Goal: Find specific page/section: Find specific page/section

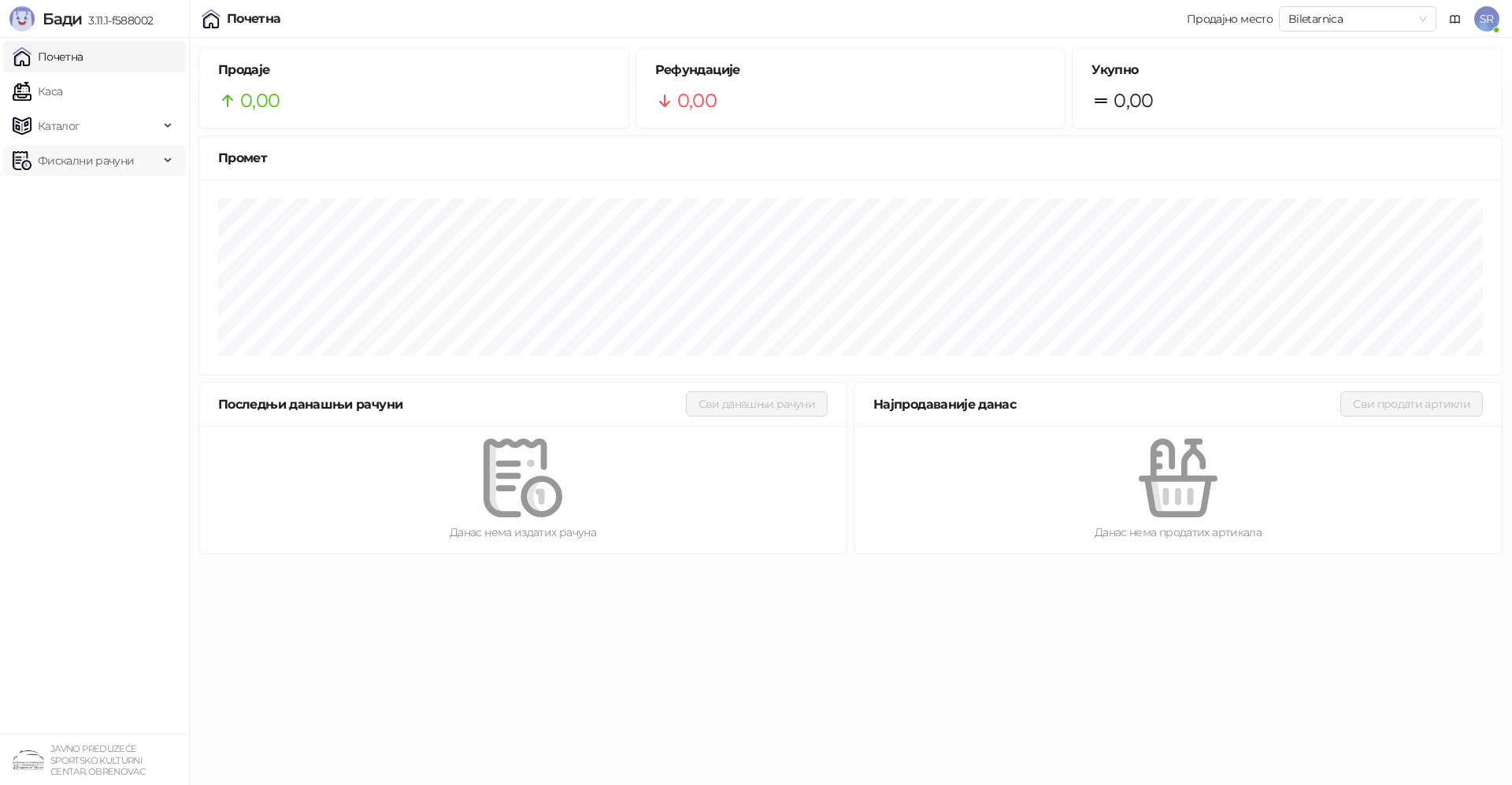
click at [54, 159] on span "Фискални рачуни" at bounding box center [86, 161] width 96 height 32
click at [65, 232] on link "По данима" at bounding box center [61, 230] width 84 height 32
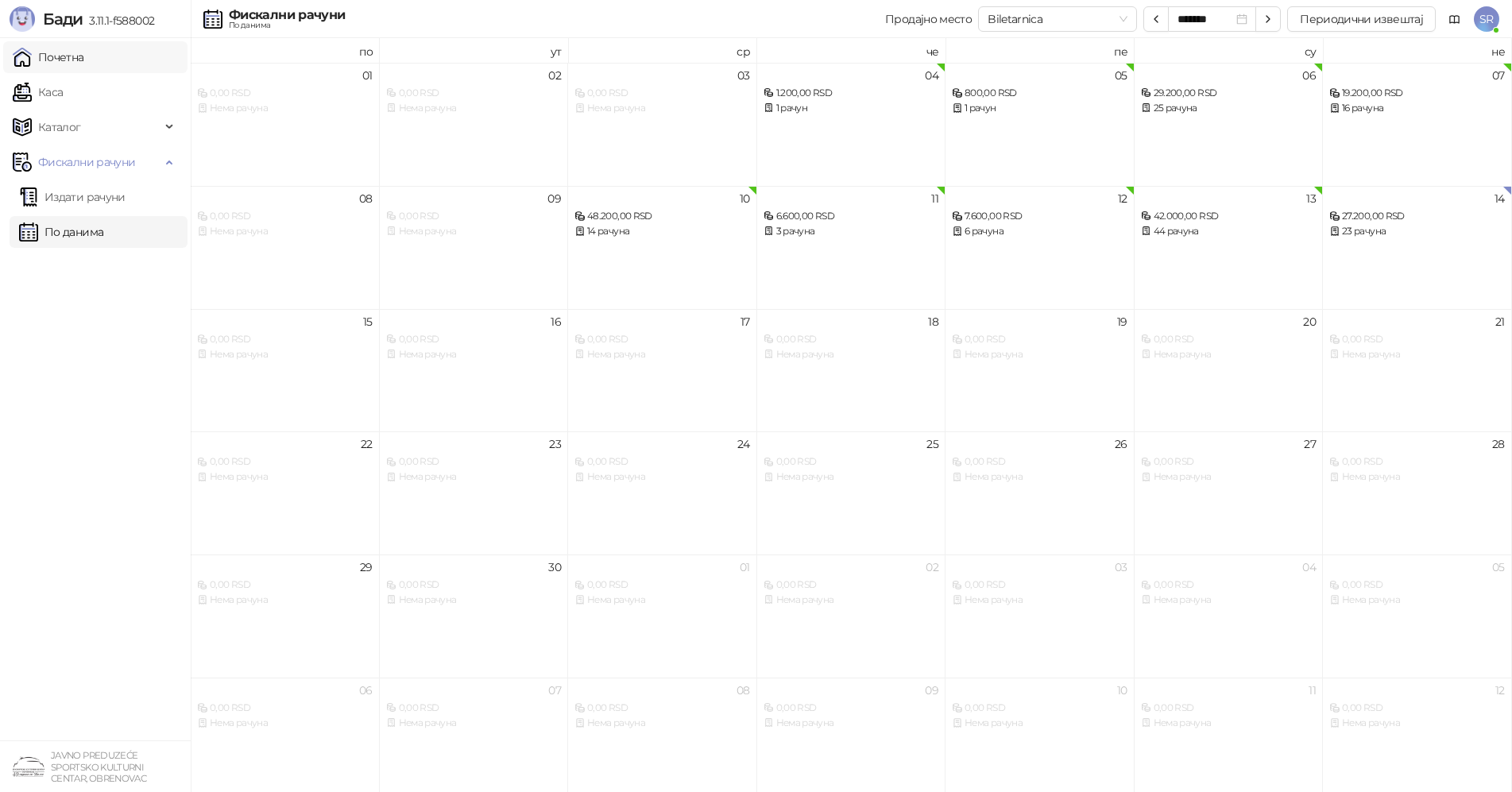
click at [84, 59] on link "Почетна" at bounding box center [49, 57] width 72 height 32
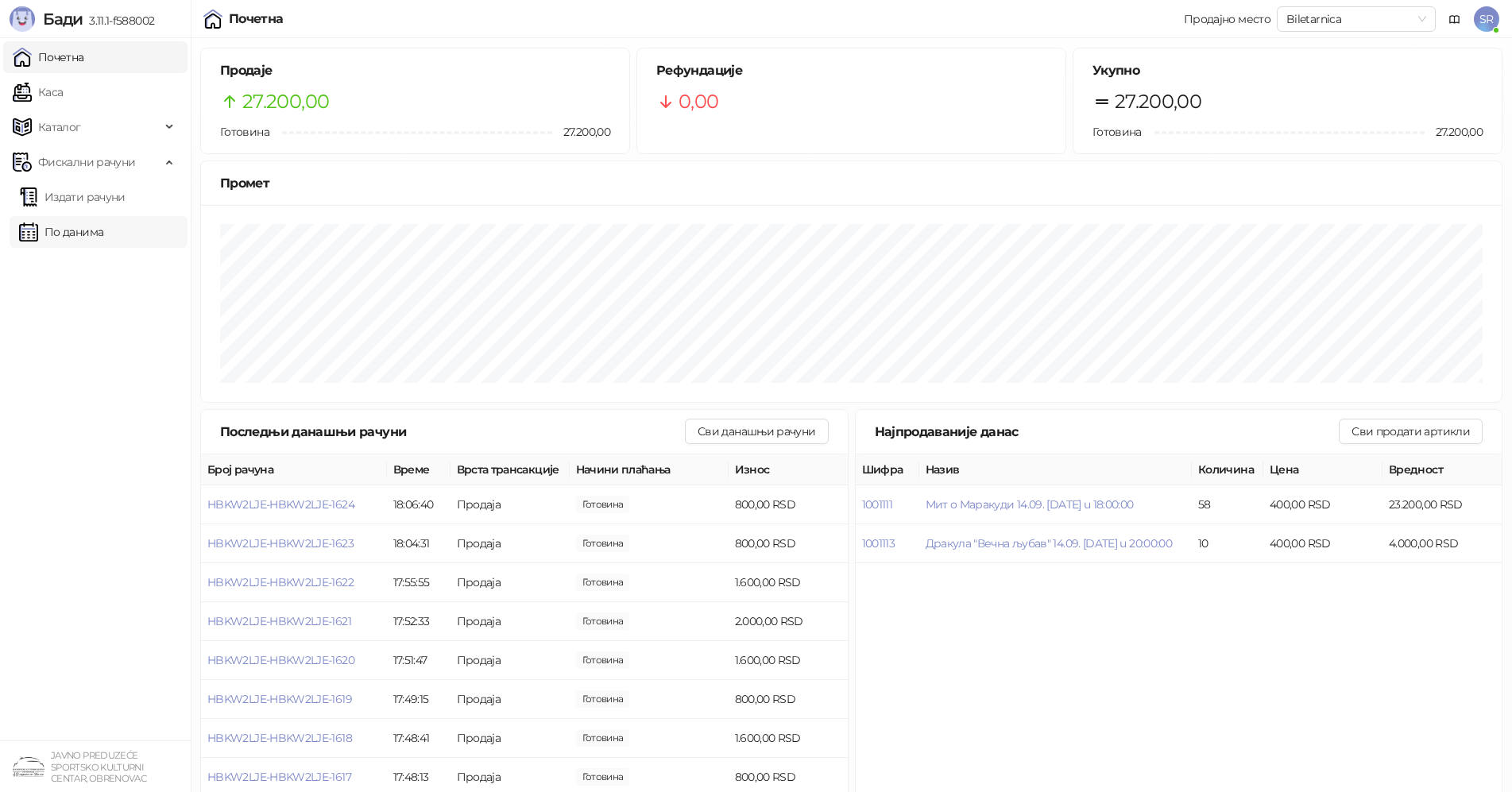
click at [61, 228] on link "По данима" at bounding box center [61, 232] width 84 height 32
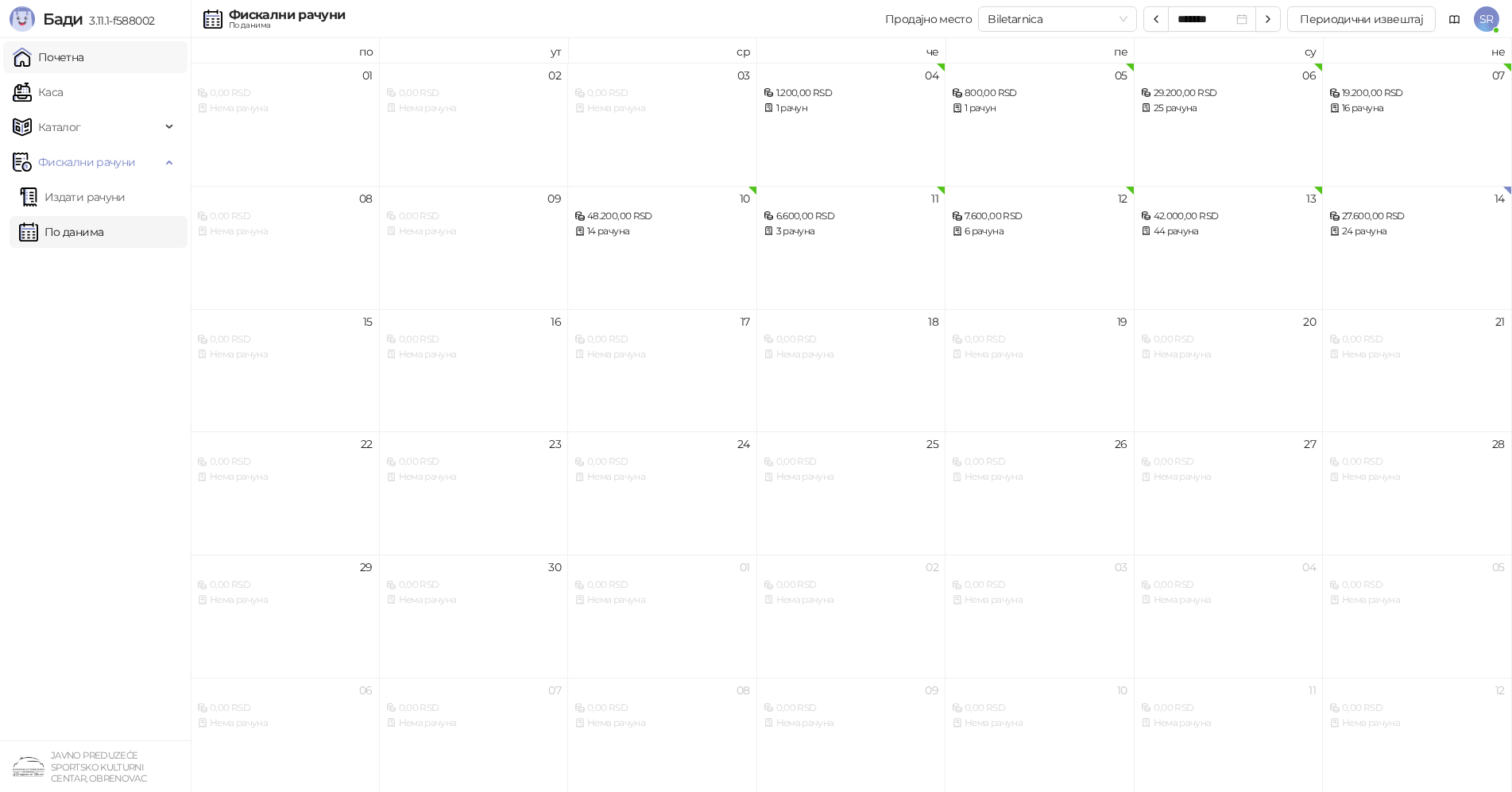
click at [61, 57] on link "Почетна" at bounding box center [49, 57] width 72 height 32
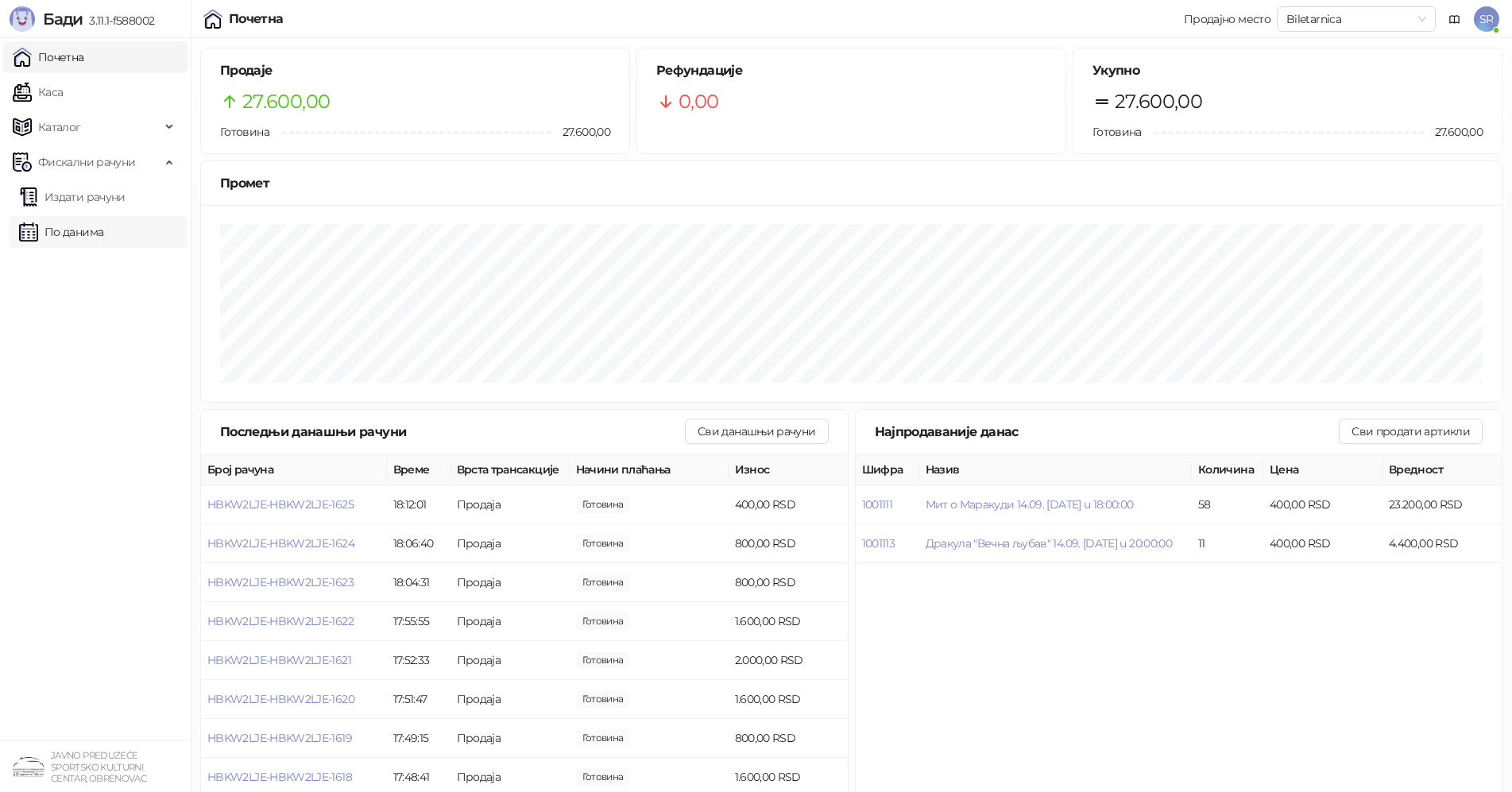
click at [72, 230] on link "По данима" at bounding box center [61, 232] width 84 height 32
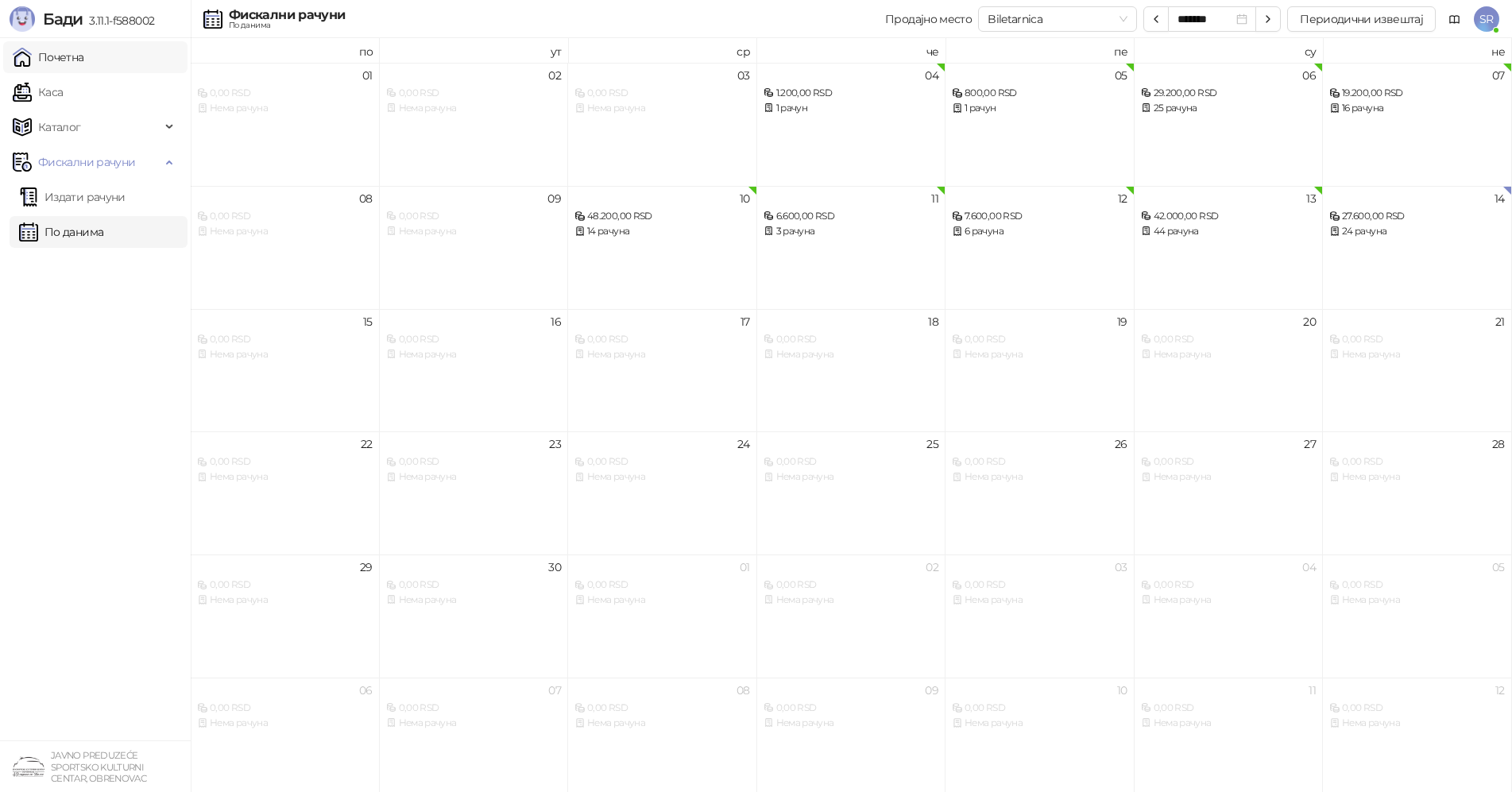
click at [66, 57] on link "Почетна" at bounding box center [49, 57] width 72 height 32
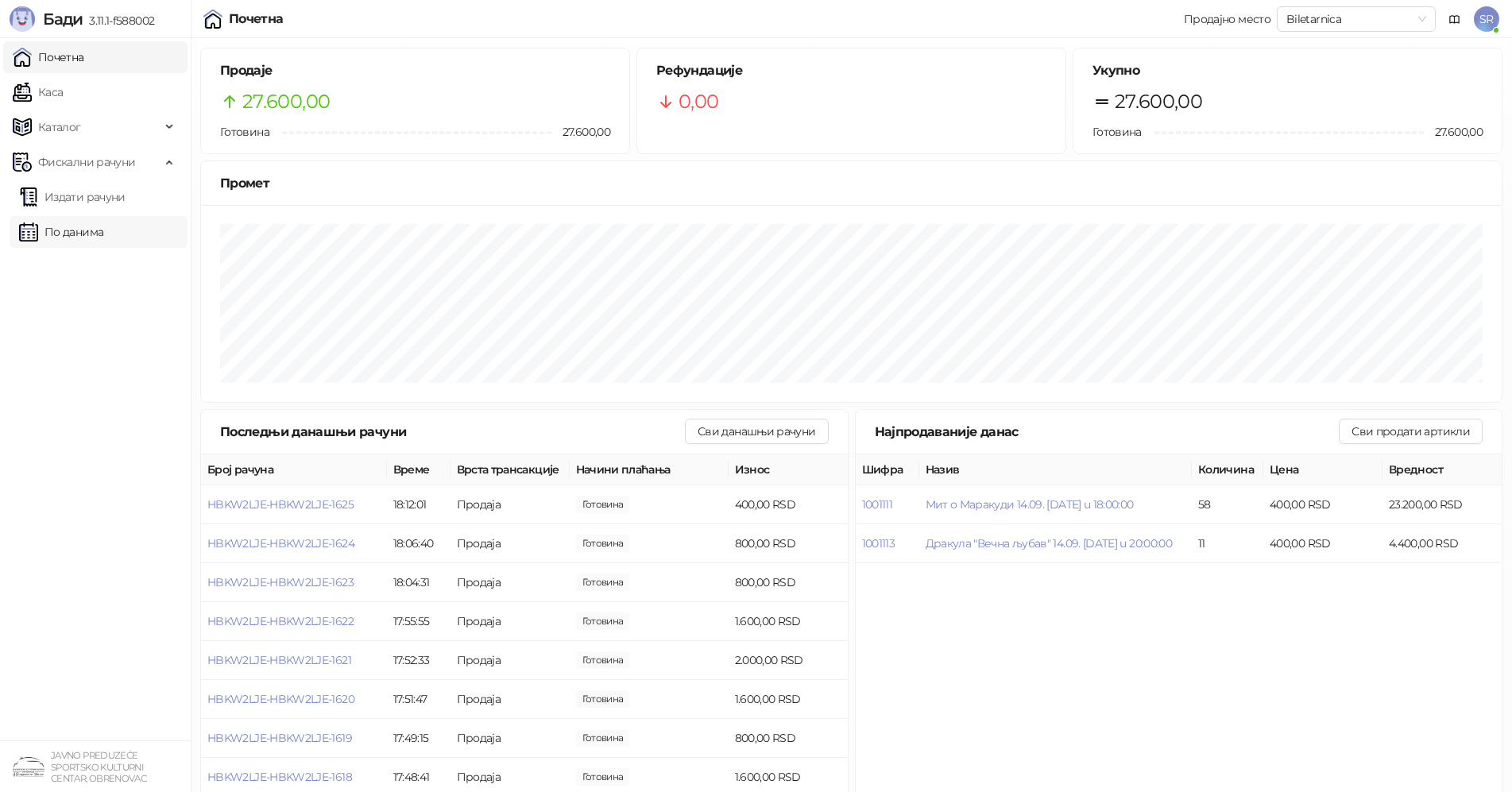
click at [99, 241] on link "По данима" at bounding box center [61, 232] width 84 height 32
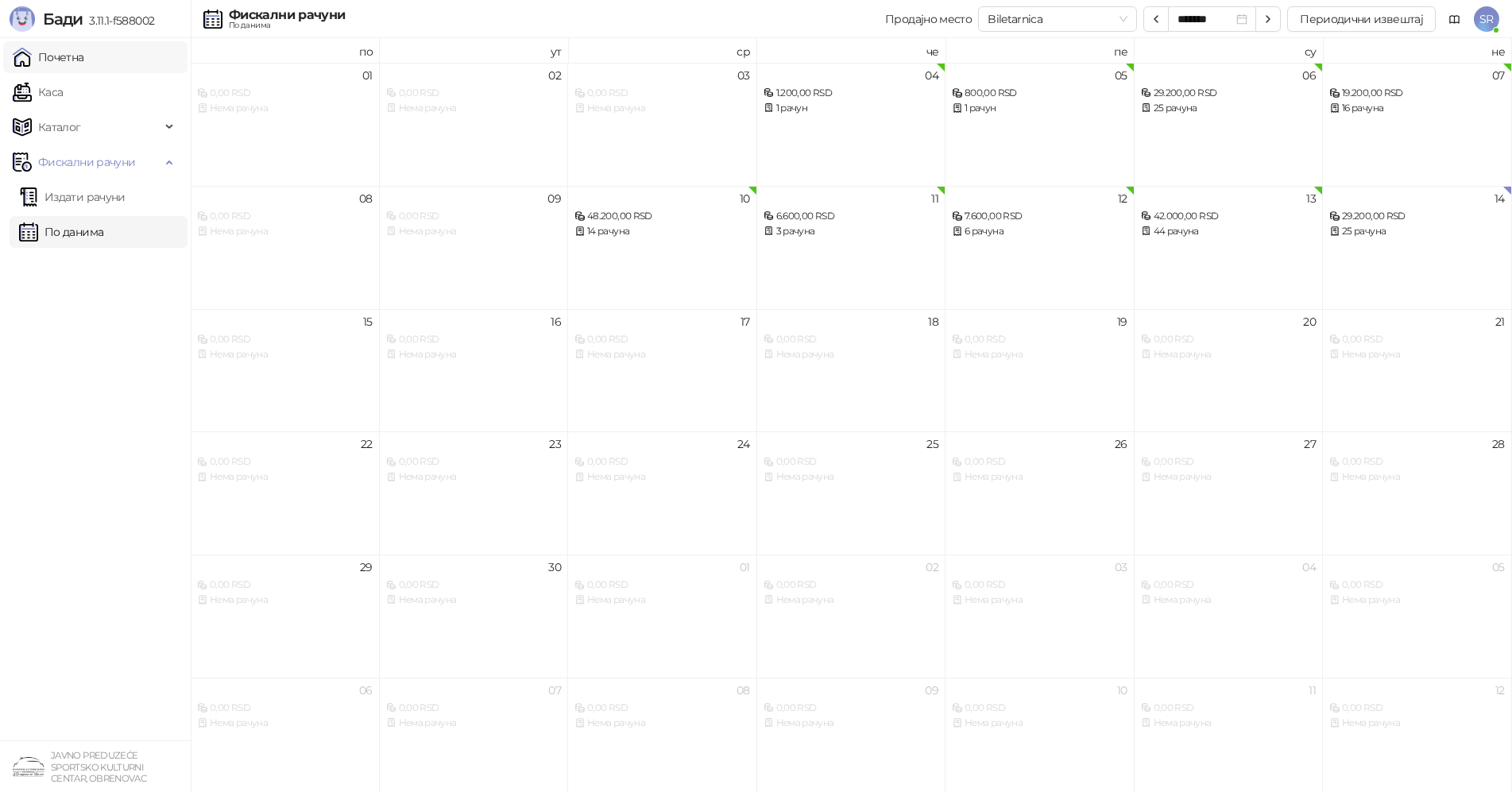
click at [60, 53] on link "Почетна" at bounding box center [49, 57] width 72 height 32
